Goal: Book appointment/travel/reservation

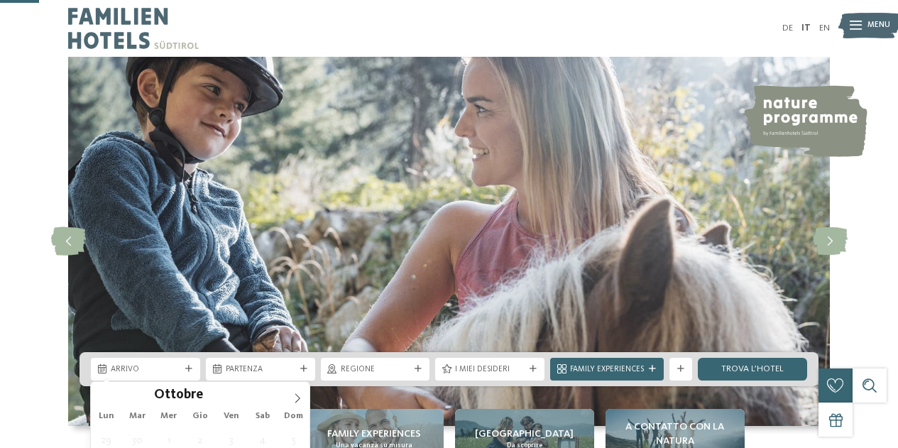
click at [161, 364] on span "Arrivo" at bounding box center [146, 369] width 70 height 11
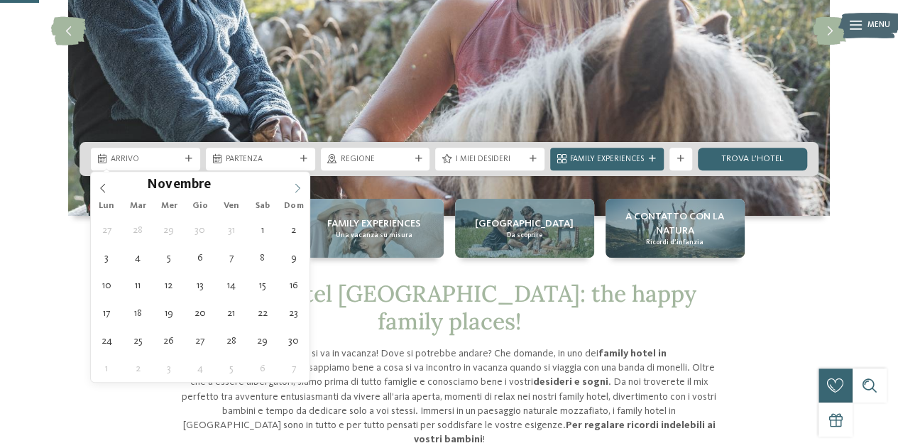
click at [294, 183] on icon at bounding box center [297, 188] width 10 height 10
type input "****"
click at [294, 183] on icon at bounding box center [297, 188] width 10 height 10
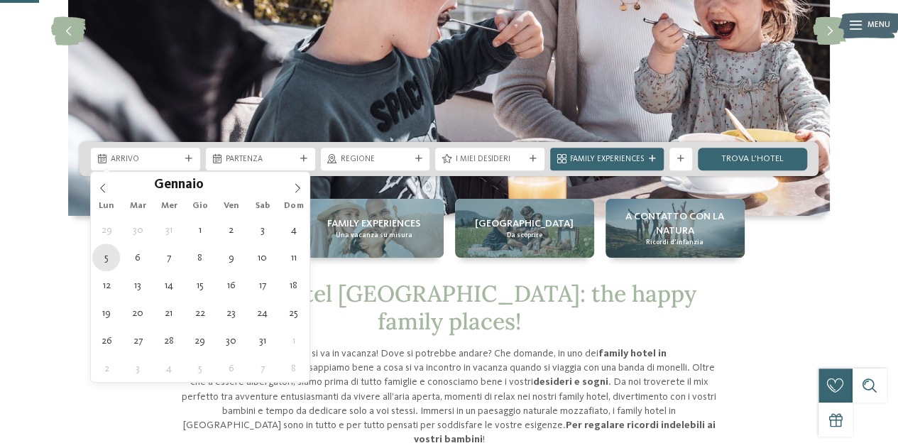
type div "05.01.2026"
type input "****"
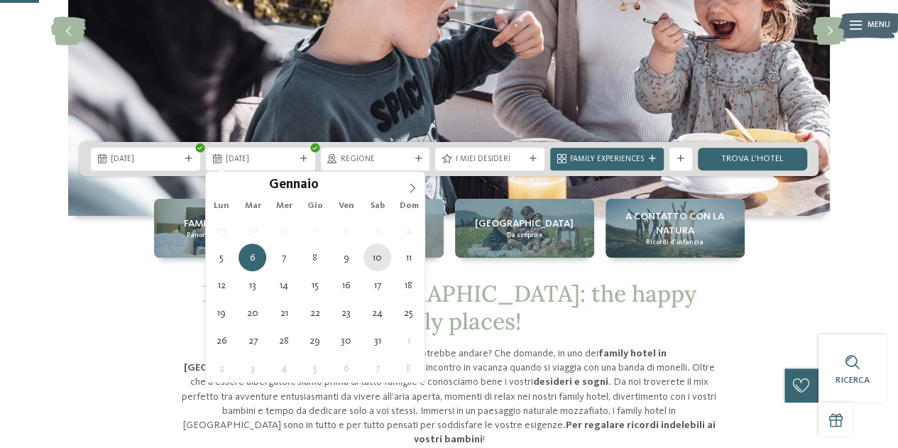
type div "10.01.2026"
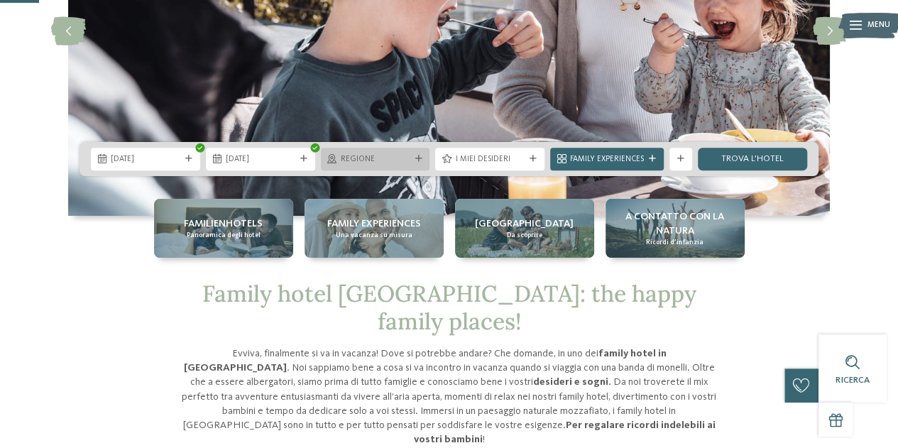
click at [395, 160] on span "Regione" at bounding box center [376, 159] width 70 height 11
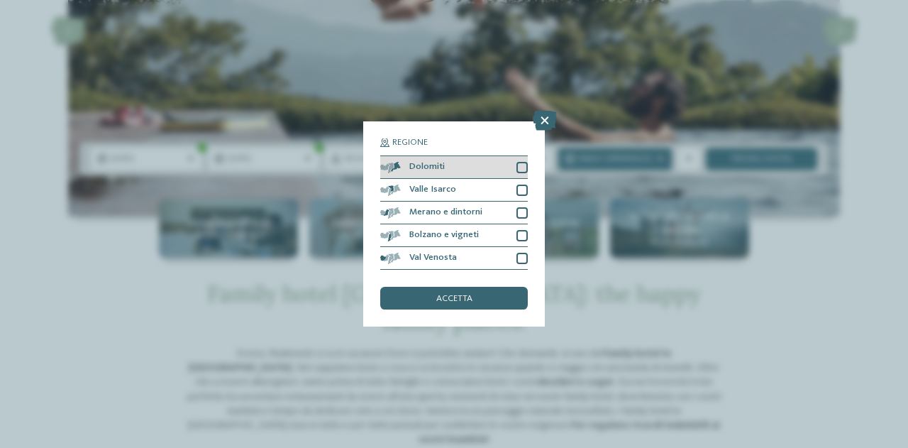
click at [521, 160] on div "Dolomiti" at bounding box center [454, 167] width 148 height 23
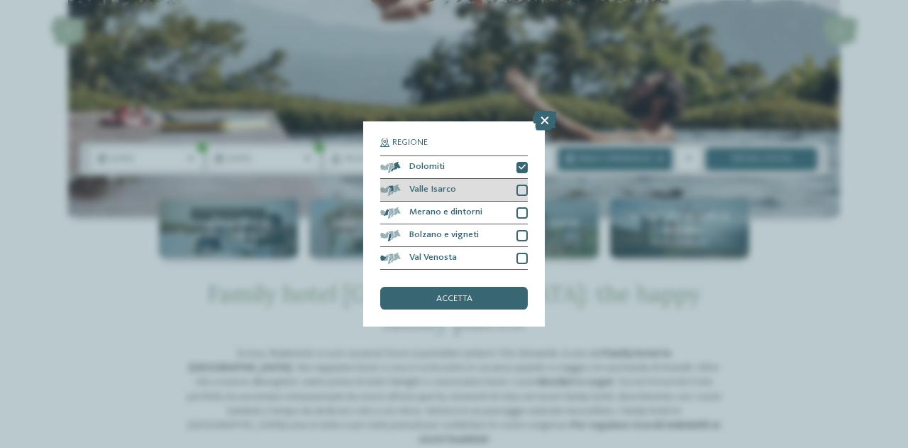
click at [524, 187] on div at bounding box center [522, 189] width 11 height 11
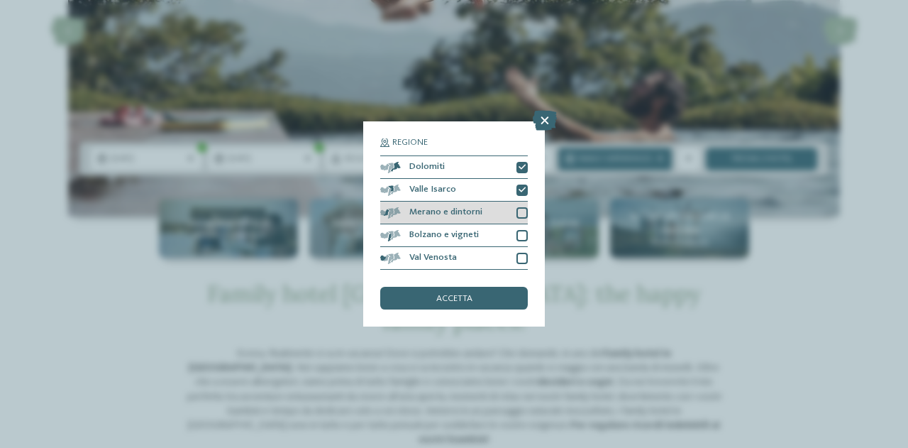
click at [524, 212] on div at bounding box center [522, 212] width 11 height 11
click at [524, 236] on div at bounding box center [522, 235] width 11 height 11
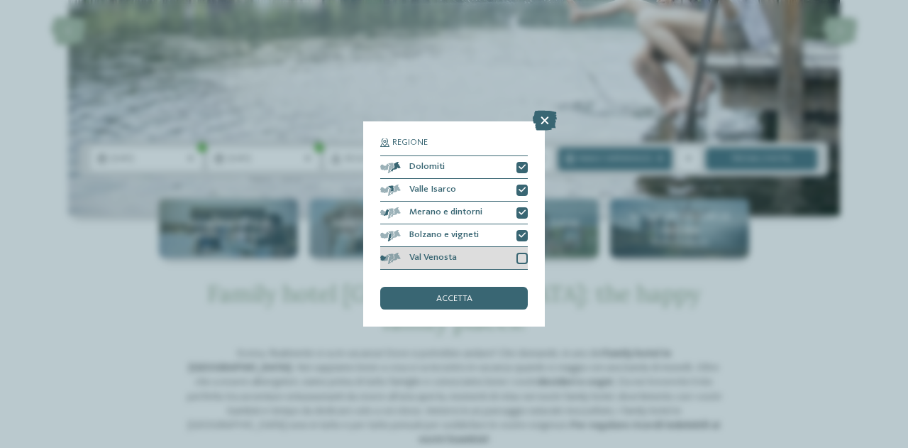
click at [524, 254] on div at bounding box center [522, 258] width 11 height 11
click at [478, 293] on div "accetta" at bounding box center [454, 298] width 148 height 23
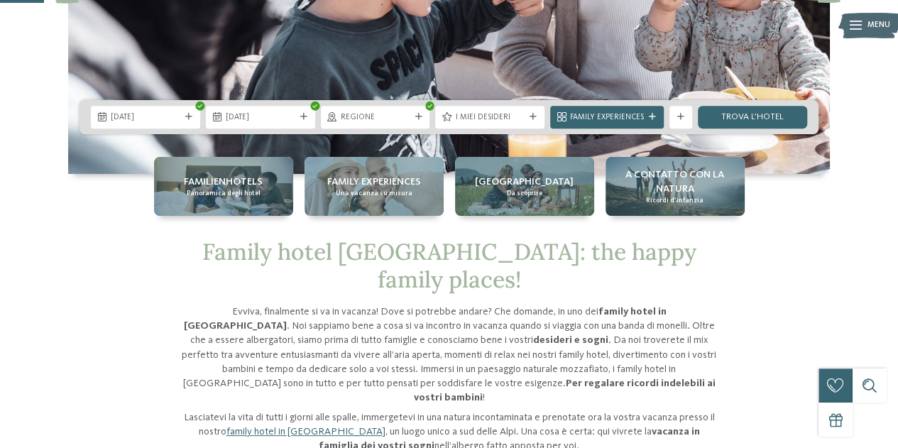
scroll to position [253, 0]
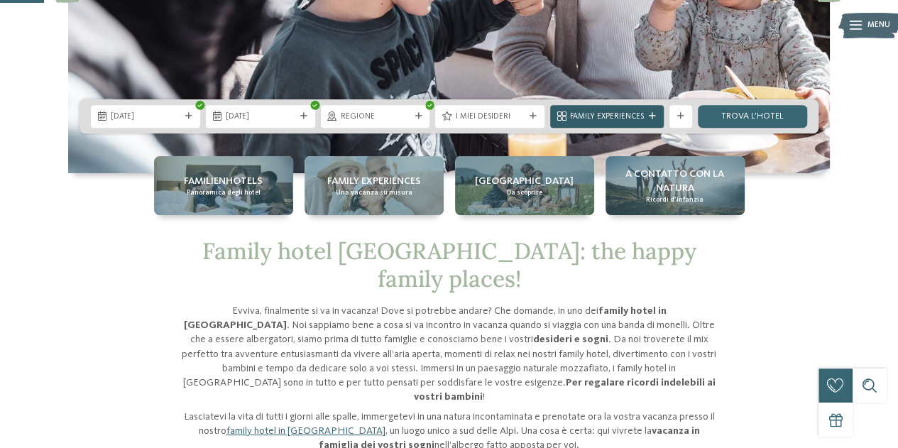
click at [643, 114] on span "Family Experiences" at bounding box center [607, 116] width 74 height 11
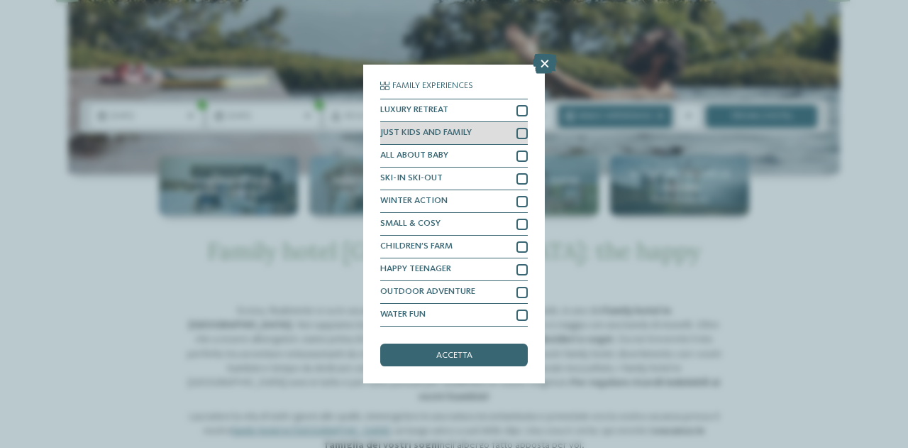
click at [523, 138] on div at bounding box center [522, 133] width 11 height 11
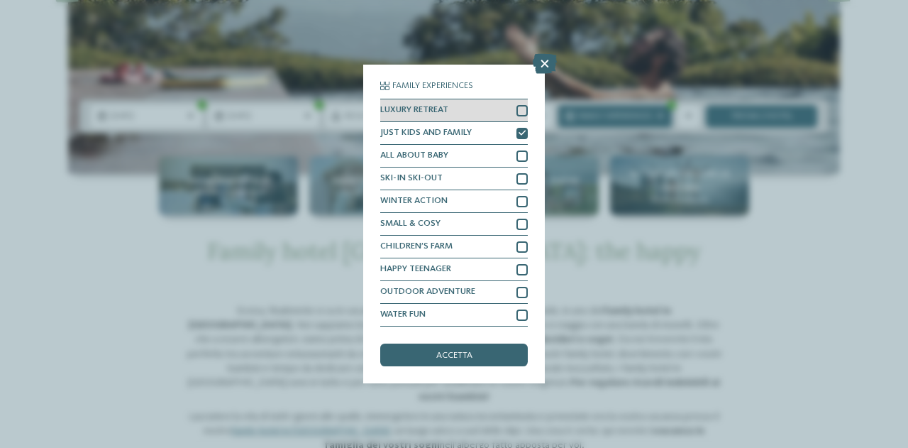
click at [524, 112] on div at bounding box center [522, 110] width 11 height 11
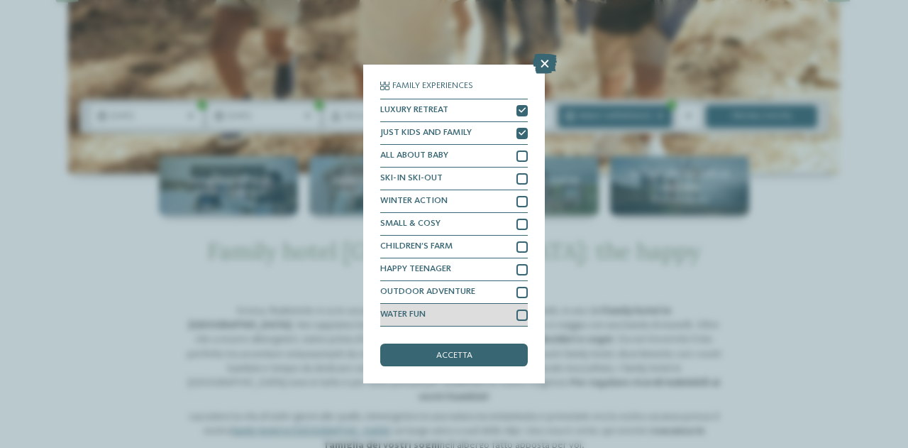
click at [525, 311] on div at bounding box center [522, 314] width 11 height 11
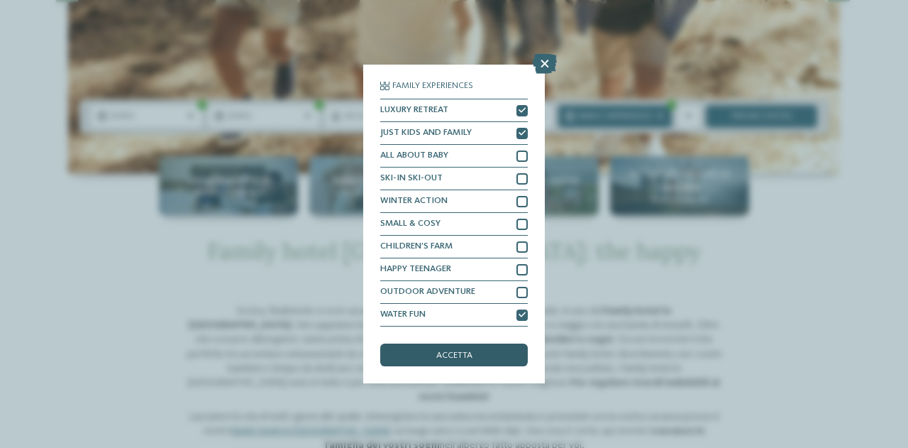
click at [497, 353] on div "accetta" at bounding box center [454, 354] width 148 height 23
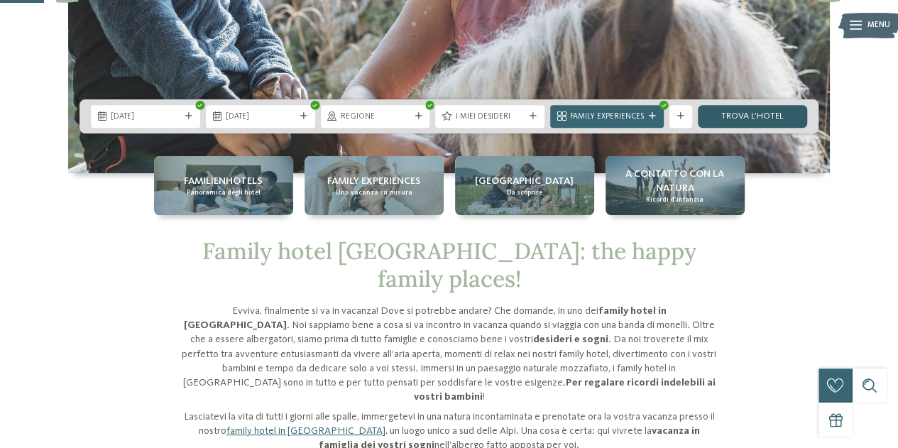
click at [738, 121] on link "trova l’hotel" at bounding box center [751, 116] width 109 height 23
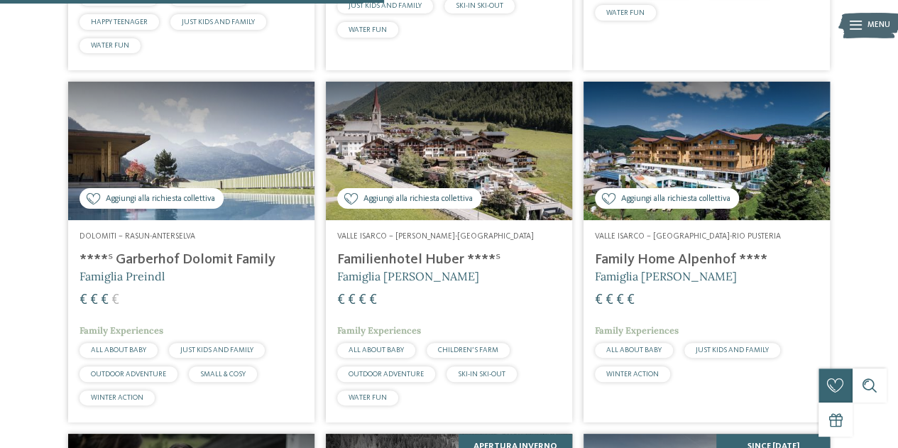
scroll to position [769, 0]
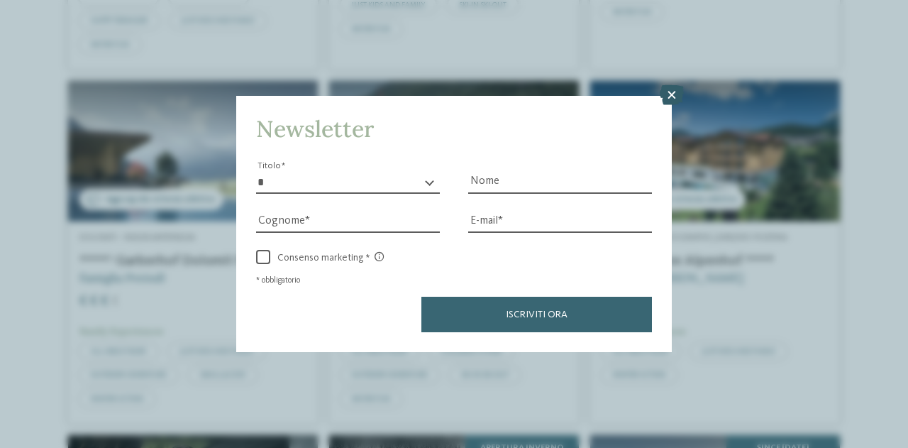
click at [675, 96] on icon at bounding box center [672, 95] width 24 height 20
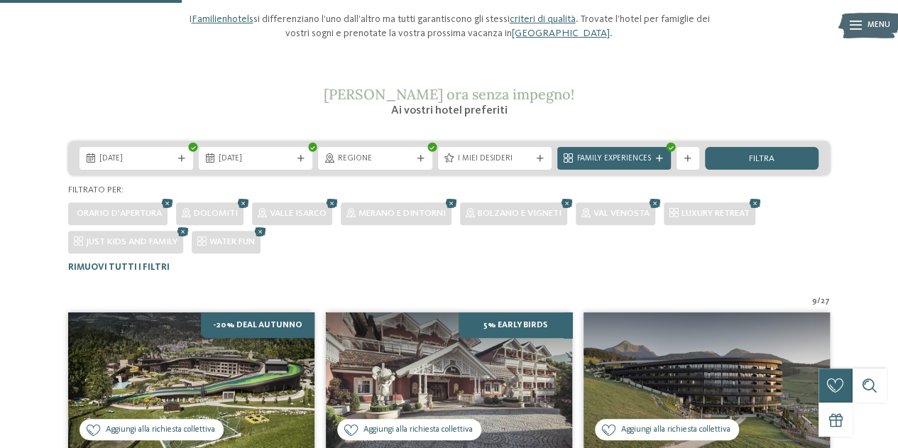
scroll to position [0, 0]
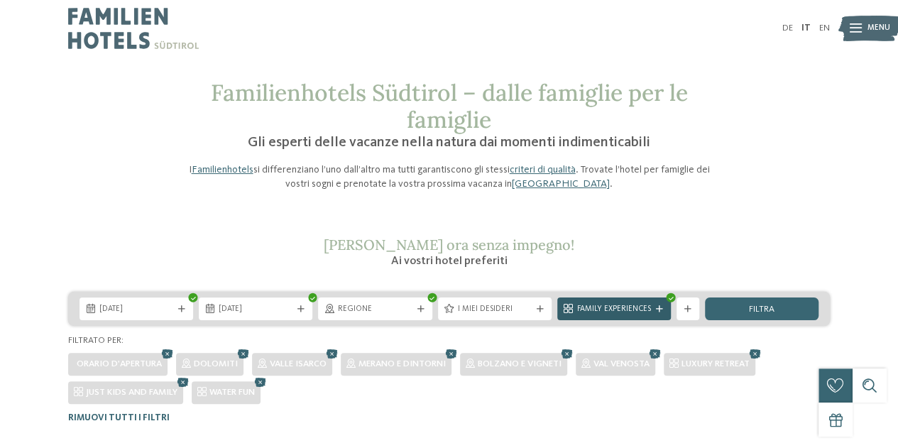
click at [619, 311] on span "Family Experiences" at bounding box center [614, 309] width 74 height 11
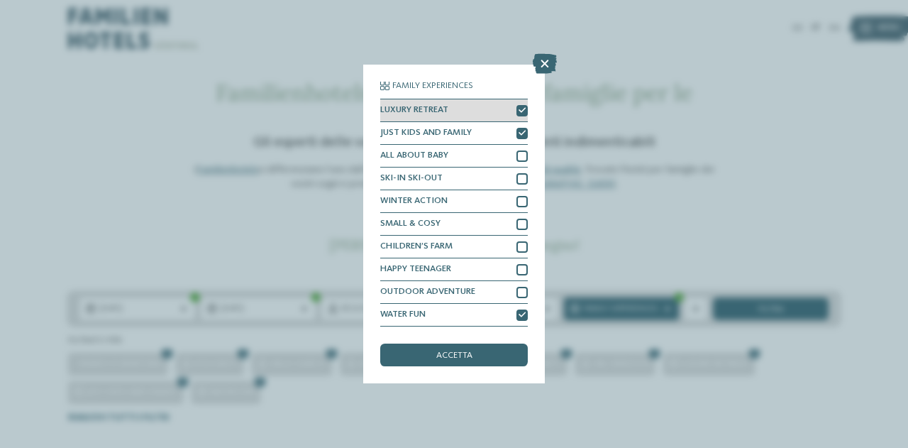
click at [519, 110] on icon at bounding box center [522, 110] width 7 height 7
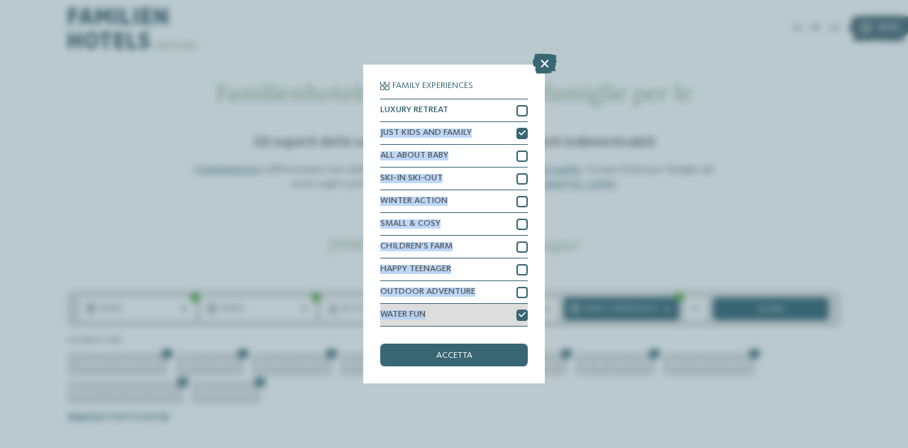
drag, startPoint x: 519, startPoint y: 110, endPoint x: 489, endPoint y: 317, distance: 209.4
click at [489, 317] on div "LUXURY RETREAT JUST KIDS AND FAMILY ALL ABOUT BABY" at bounding box center [454, 213] width 148 height 228
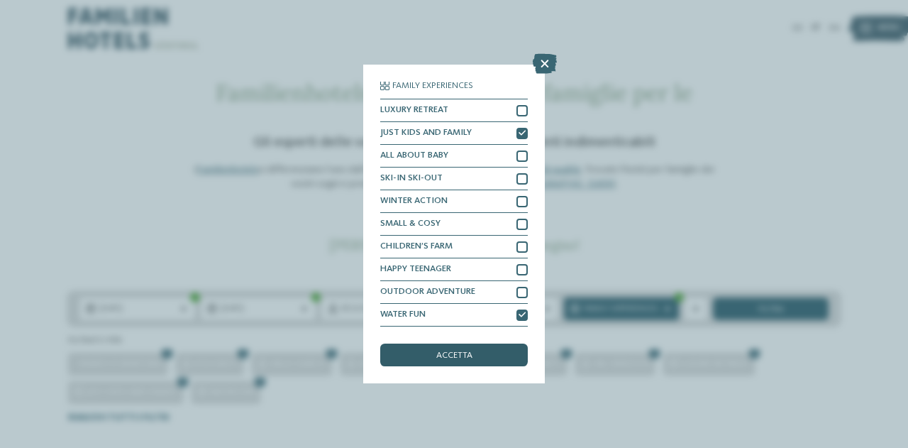
click at [481, 351] on div "accetta" at bounding box center [454, 354] width 148 height 23
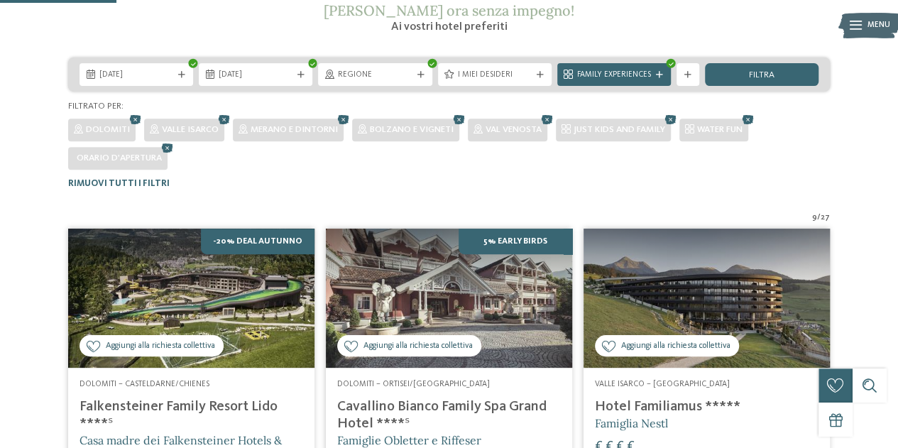
scroll to position [231, 0]
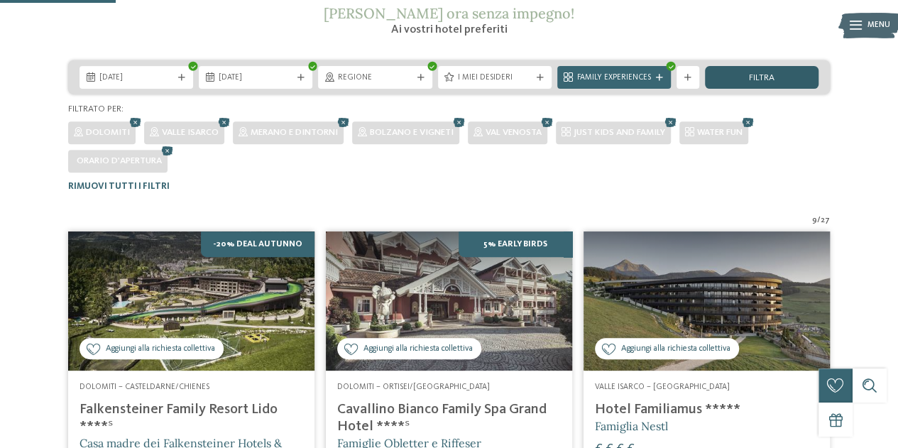
click at [774, 67] on div "filtra" at bounding box center [762, 77] width 114 height 23
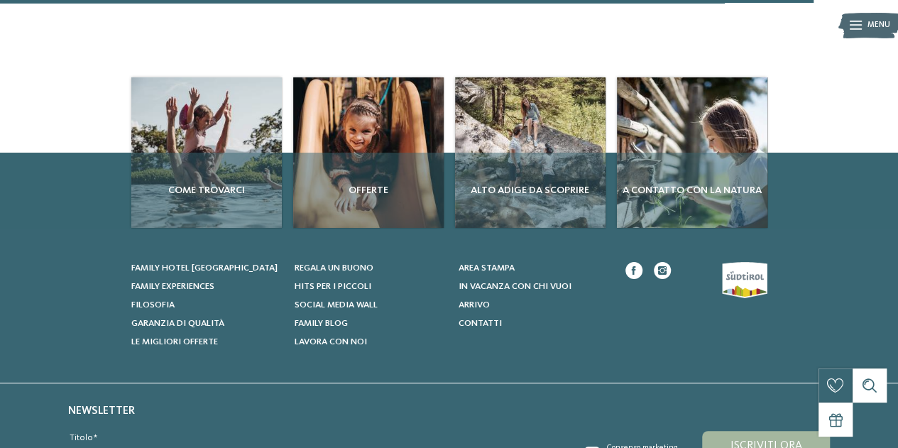
scroll to position [1624, 0]
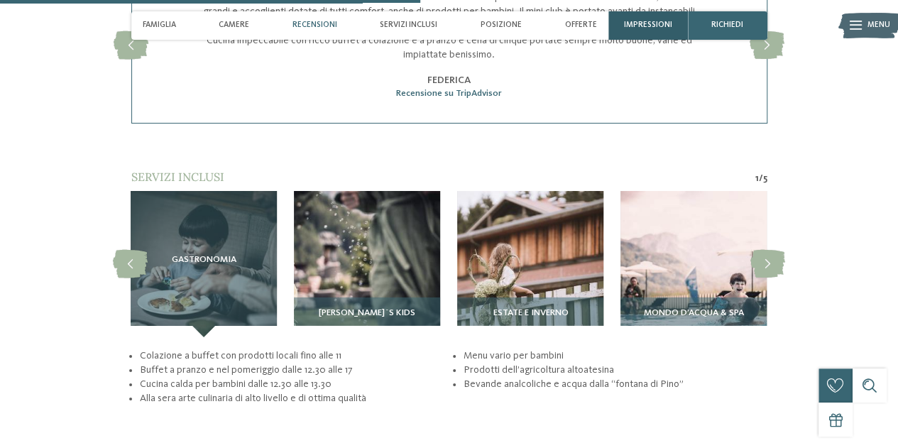
scroll to position [2077, 0]
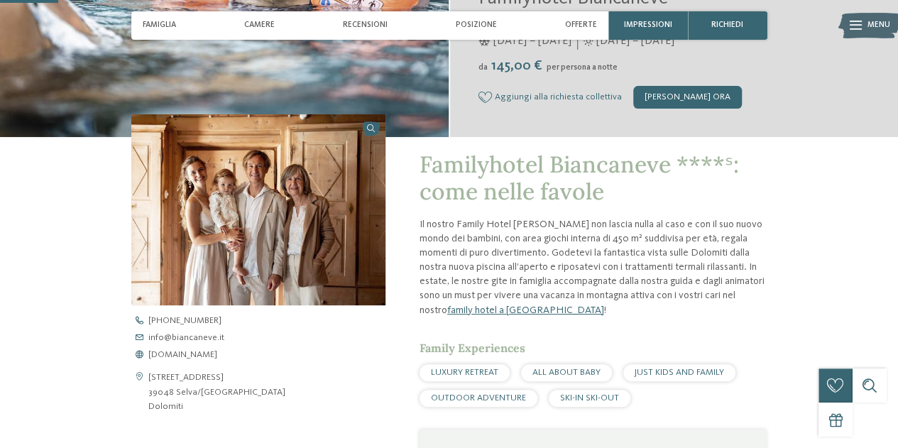
scroll to position [289, 0]
click at [660, 99] on div "[PERSON_NAME] ora" at bounding box center [687, 96] width 109 height 23
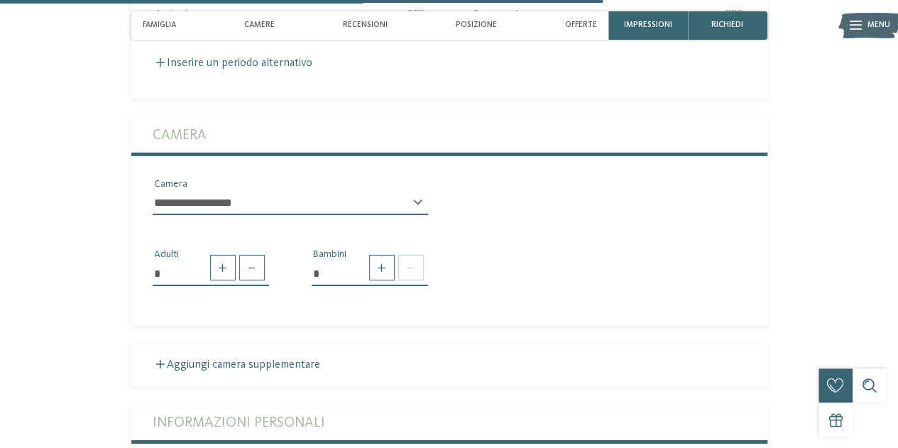
scroll to position [2222, 0]
